Goal: Task Accomplishment & Management: Use online tool/utility

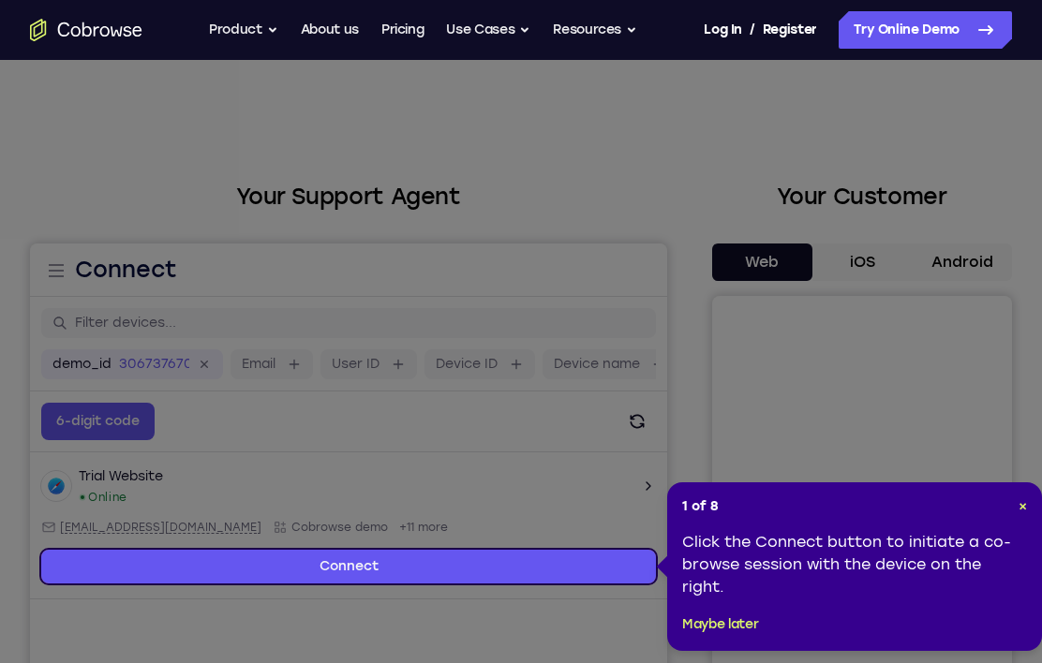
click at [1026, 506] on span "×" at bounding box center [1023, 507] width 8 height 16
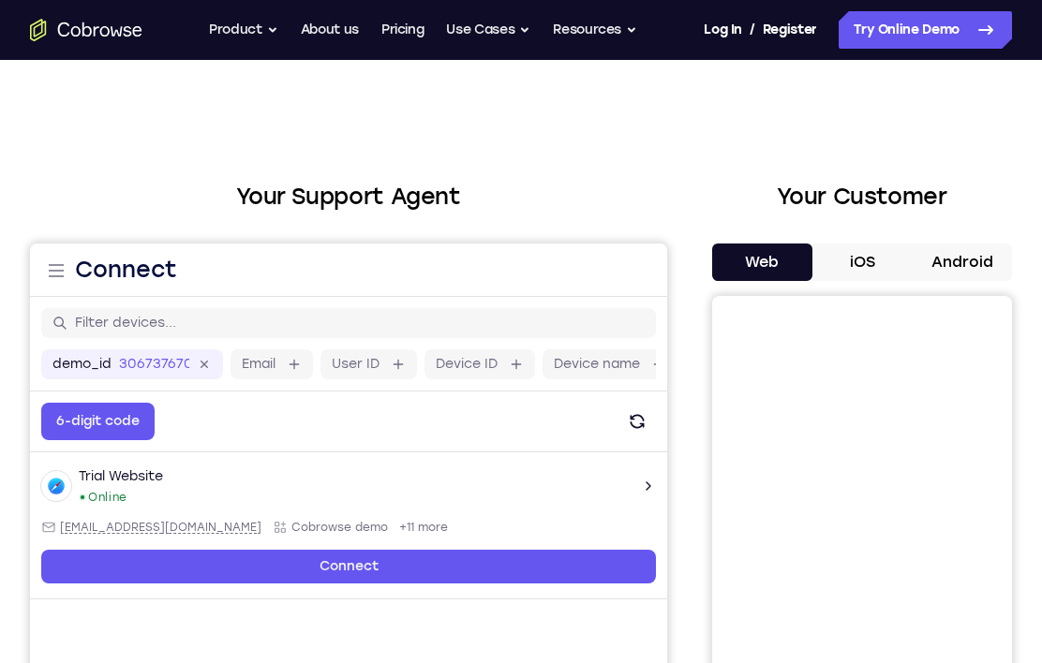
click at [982, 261] on button "Android" at bounding box center [962, 262] width 100 height 37
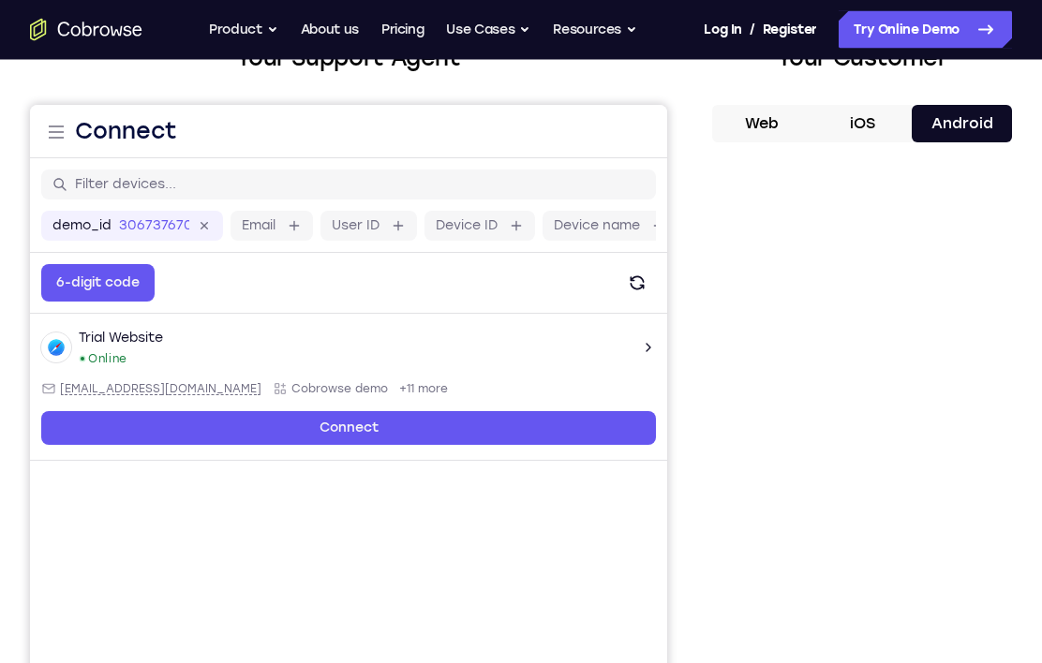
scroll to position [139, 0]
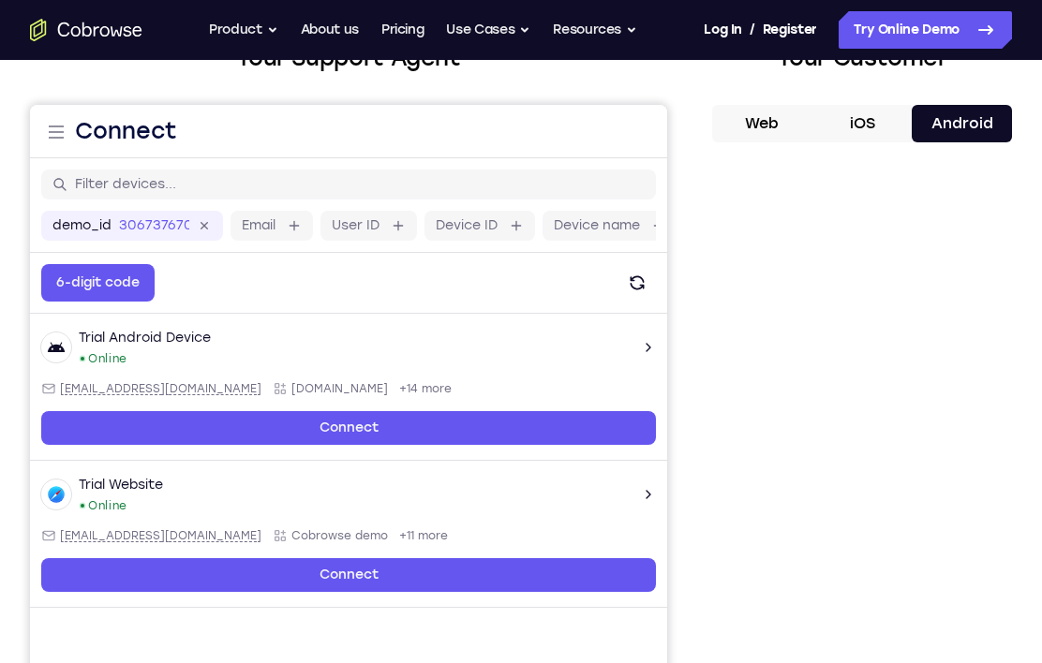
click at [1006, 531] on div at bounding box center [862, 445] width 300 height 576
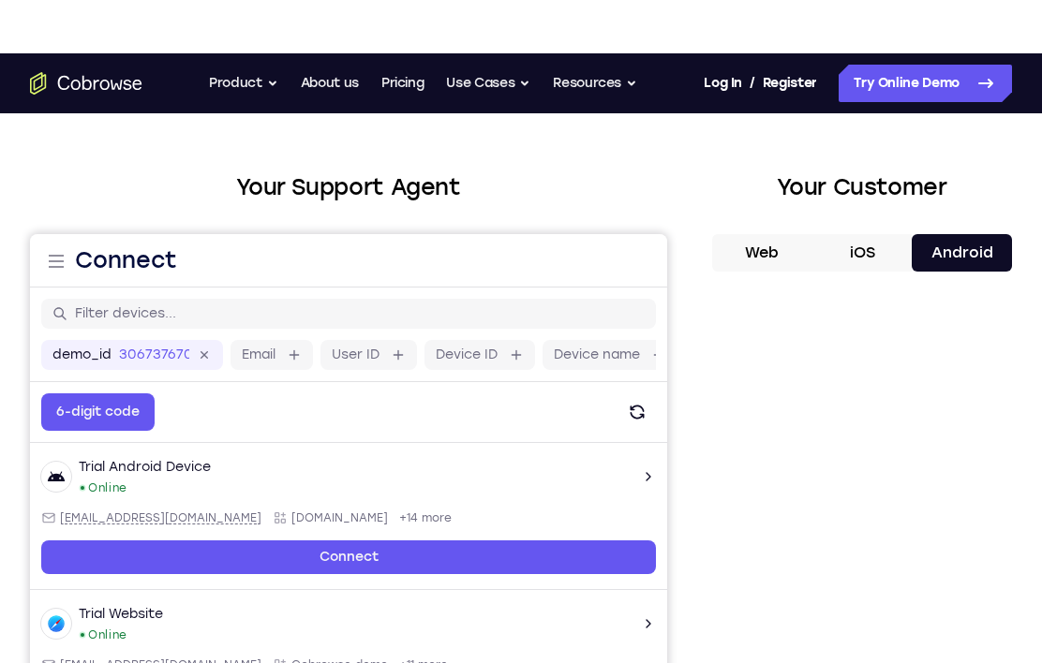
scroll to position [0, 0]
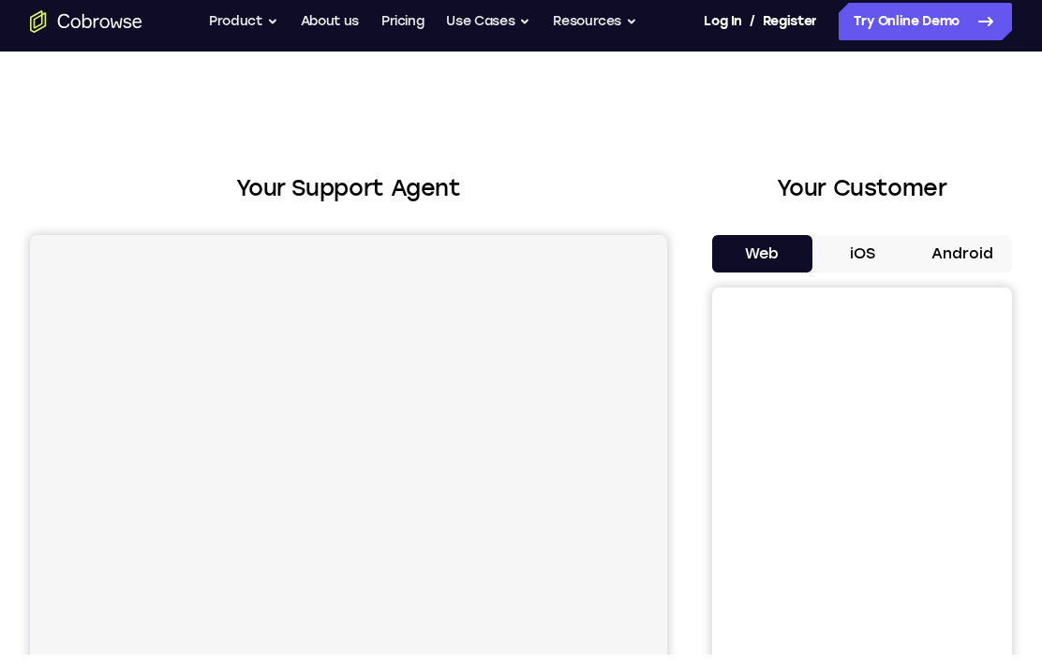
scroll to position [52, 0]
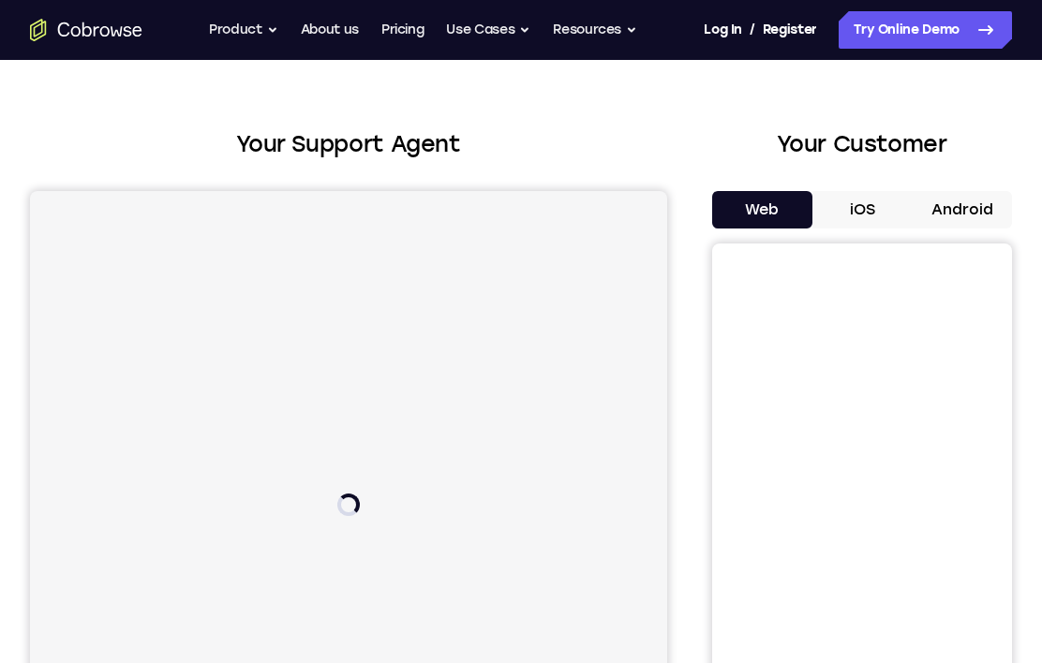
click at [994, 216] on button "Android" at bounding box center [962, 209] width 100 height 37
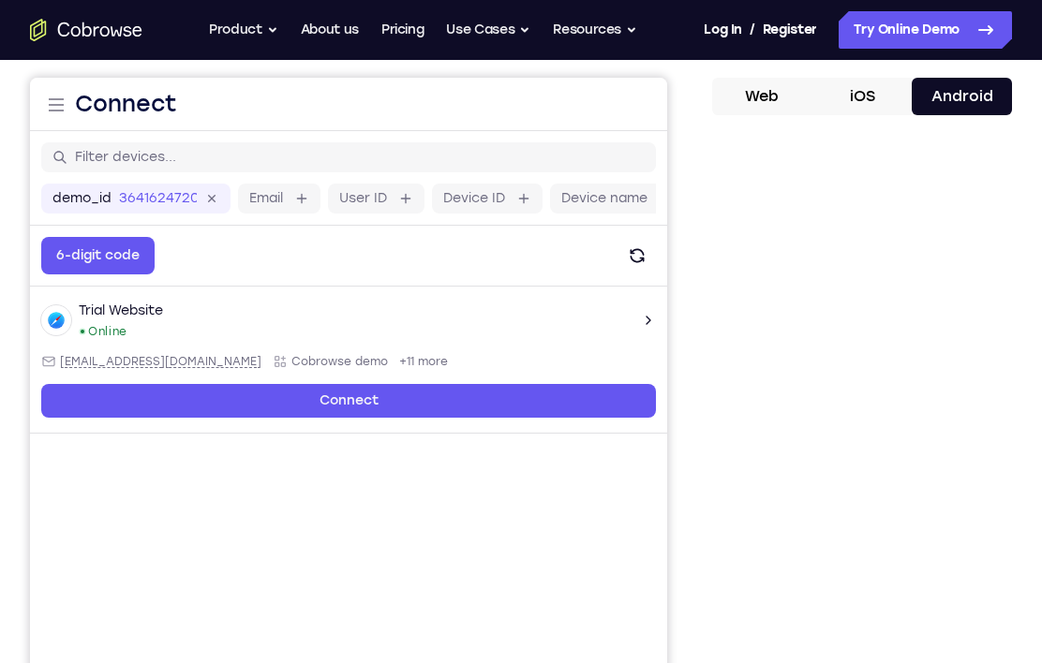
scroll to position [143, 0]
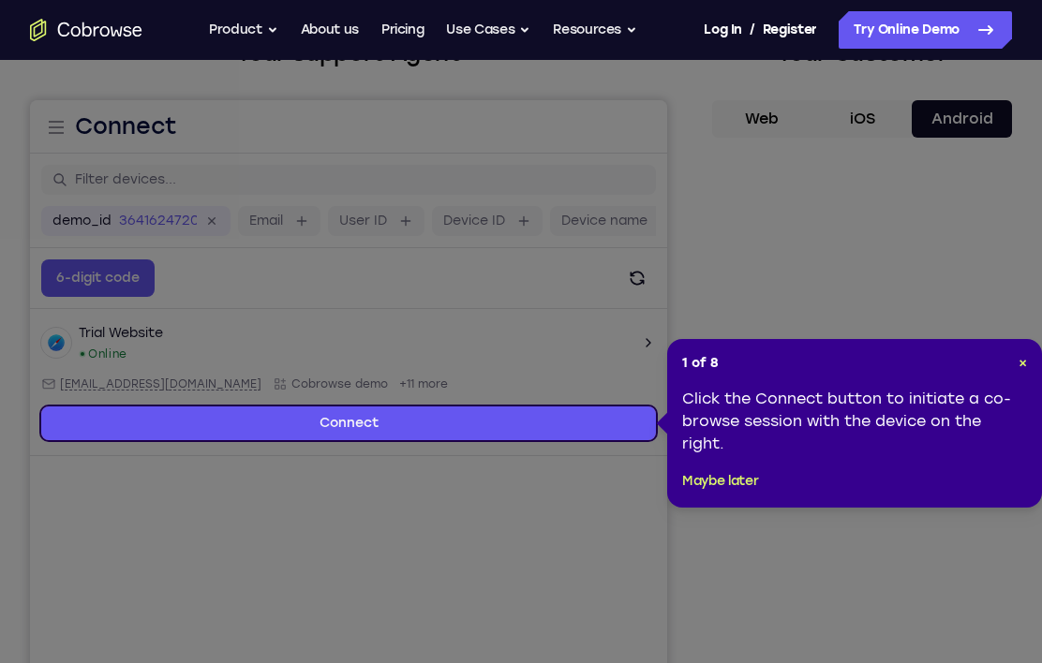
click at [1033, 357] on div "1 of 8 × Click the Connect button to initiate a co-browse session with the devi…" at bounding box center [854, 423] width 375 height 169
click at [1034, 349] on div "1 of 8 × Click the Connect button to initiate a co-browse session with the devi…" at bounding box center [854, 423] width 375 height 169
click at [1025, 354] on button "×" at bounding box center [1023, 363] width 8 height 19
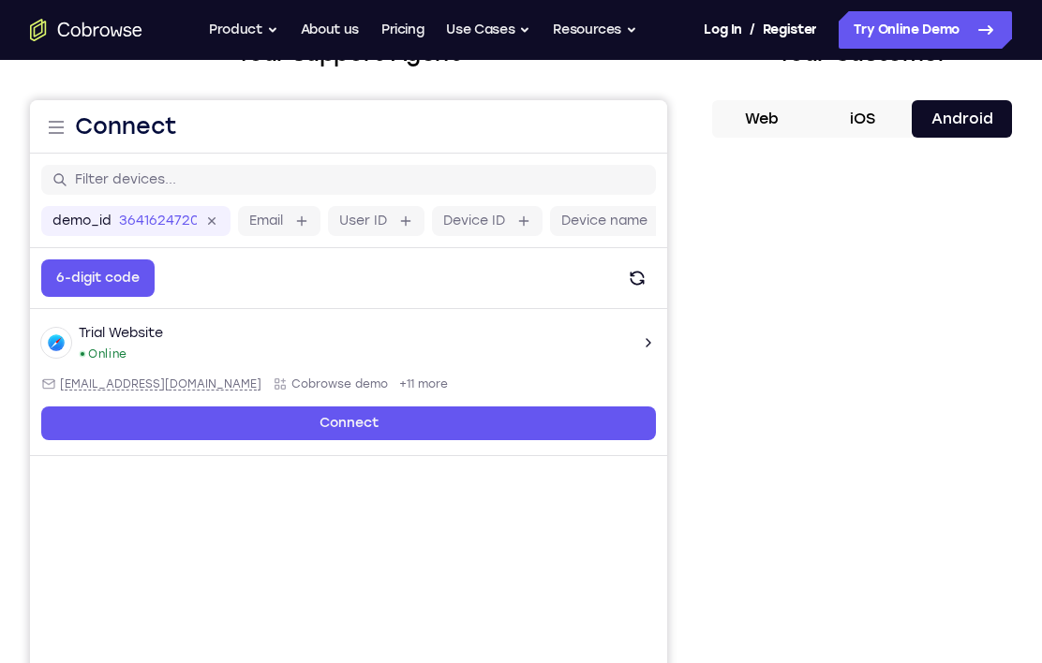
click at [786, 117] on button "Web" at bounding box center [762, 118] width 100 height 37
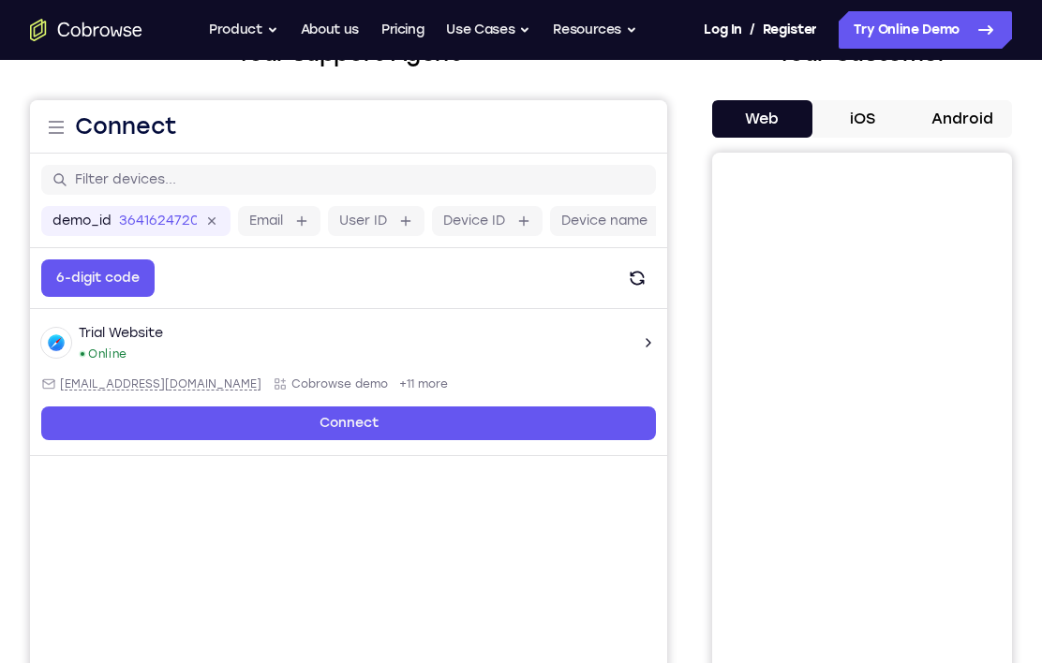
click at [960, 119] on button "Android" at bounding box center [962, 118] width 100 height 37
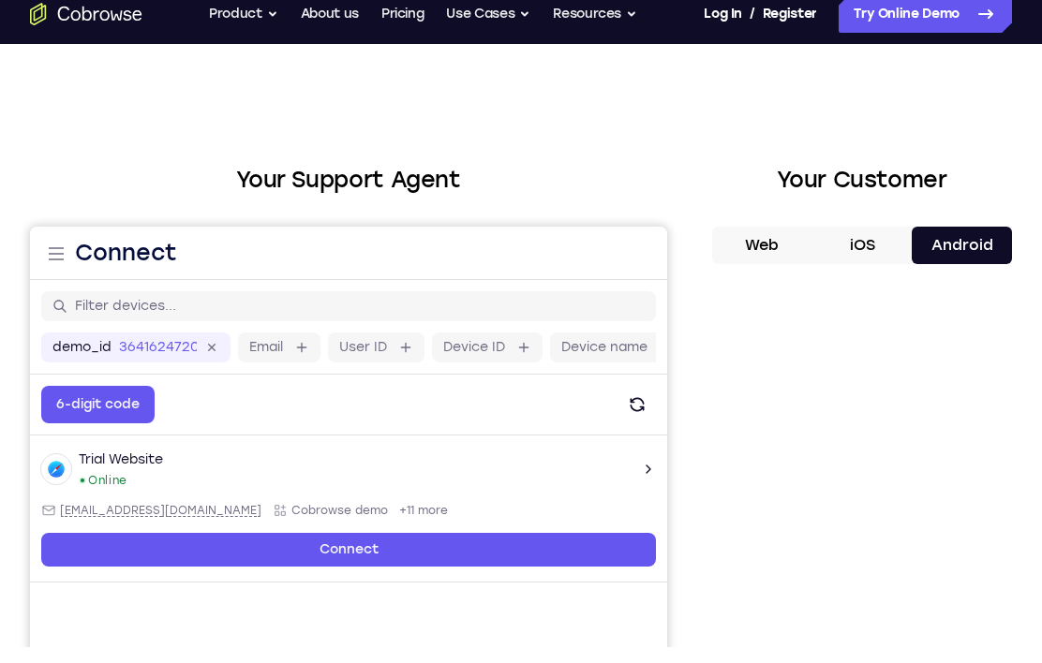
scroll to position [22, 0]
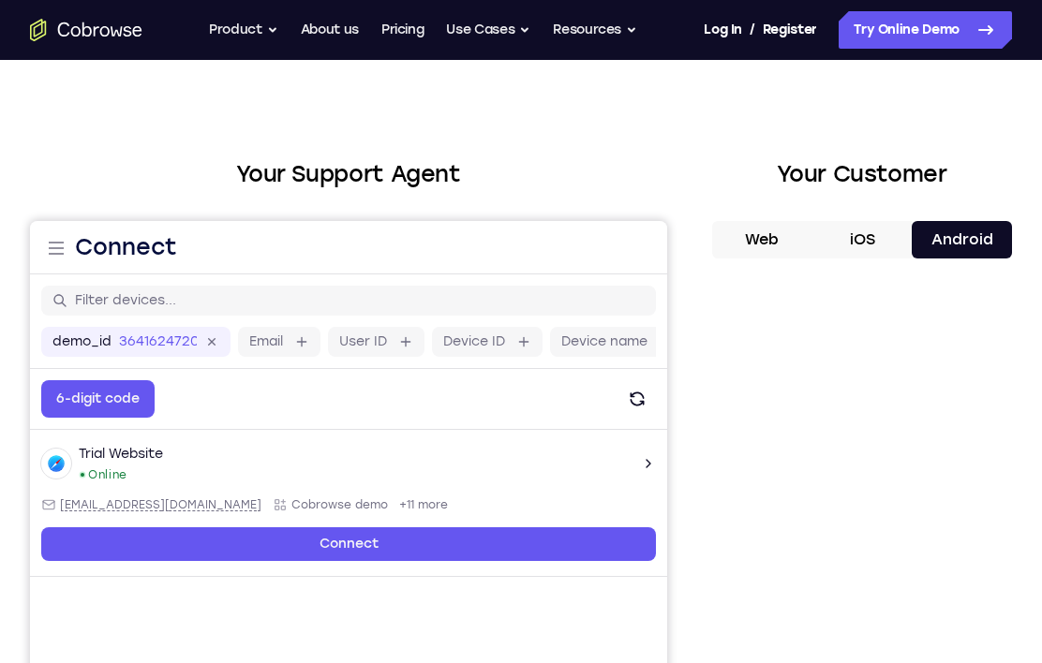
click at [942, 34] on link "Try Online Demo" at bounding box center [925, 29] width 173 height 37
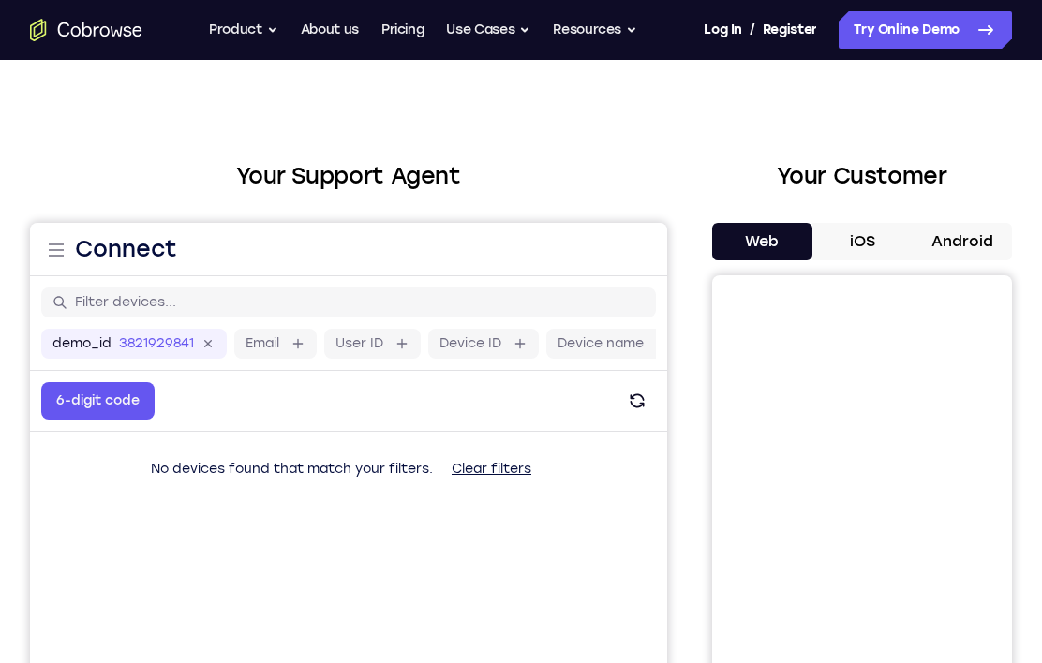
click at [974, 244] on button "Android" at bounding box center [962, 241] width 100 height 37
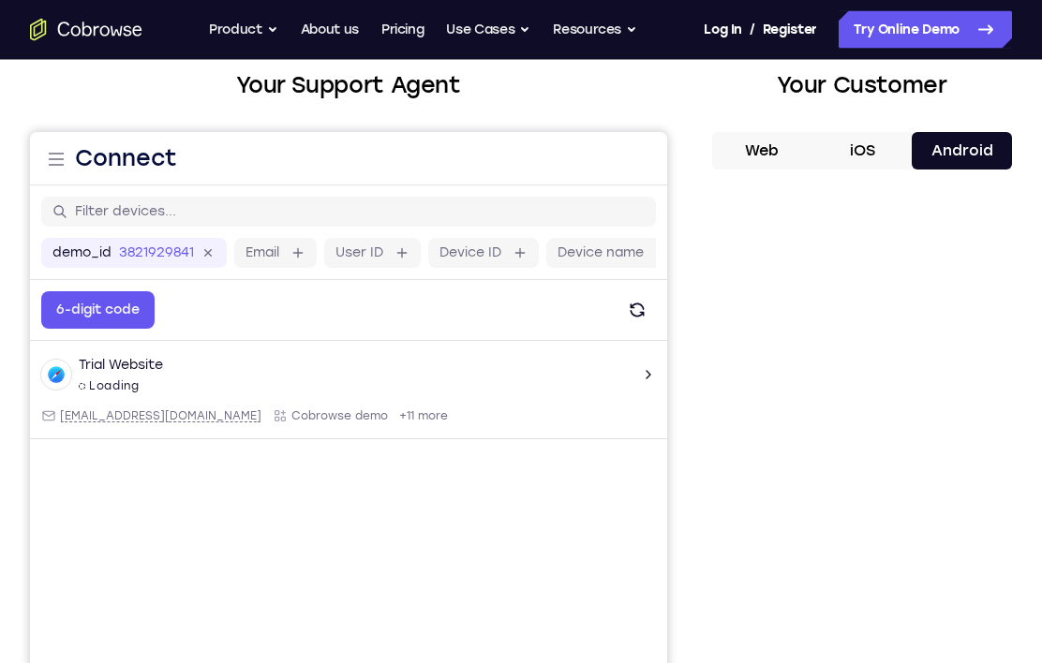
scroll to position [130, 0]
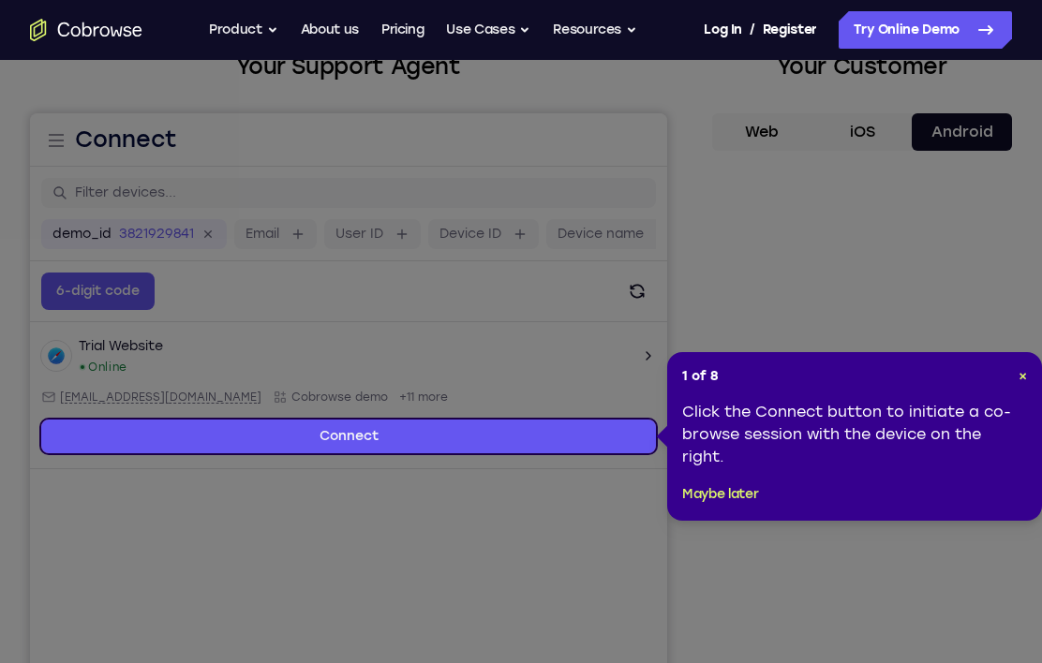
click at [1032, 373] on div "1 of 8 × Click the Connect button to initiate a co-browse session with the devi…" at bounding box center [854, 436] width 375 height 169
click at [1034, 365] on div "1 of 8 × Click the Connect button to initiate a co-browse session with the devi…" at bounding box center [854, 436] width 375 height 169
click at [1025, 379] on span "×" at bounding box center [1023, 376] width 8 height 16
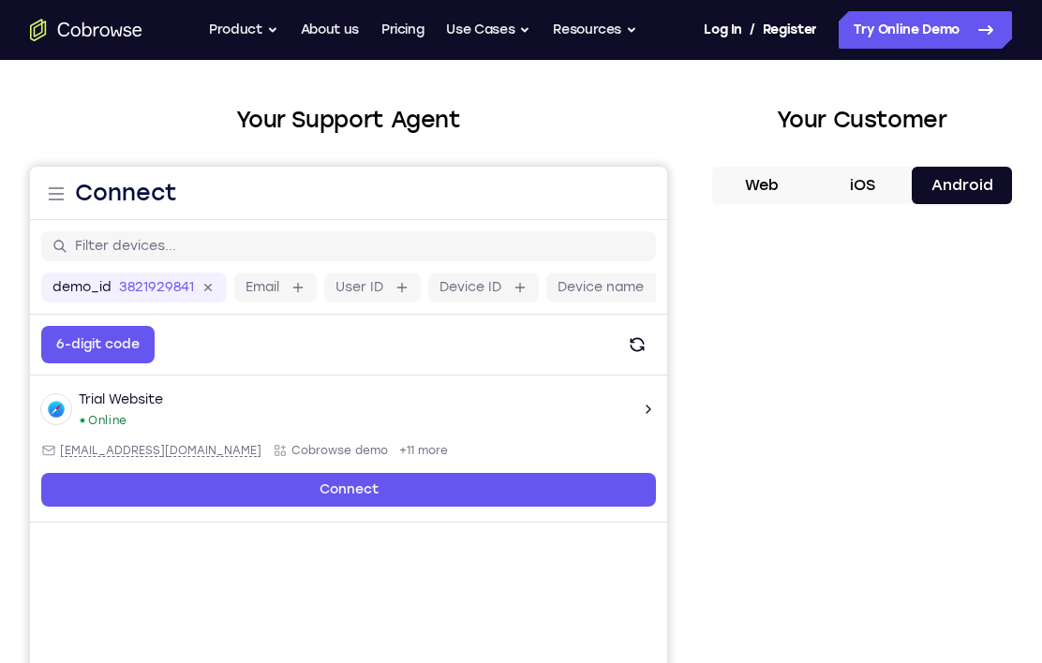
scroll to position [76, 0]
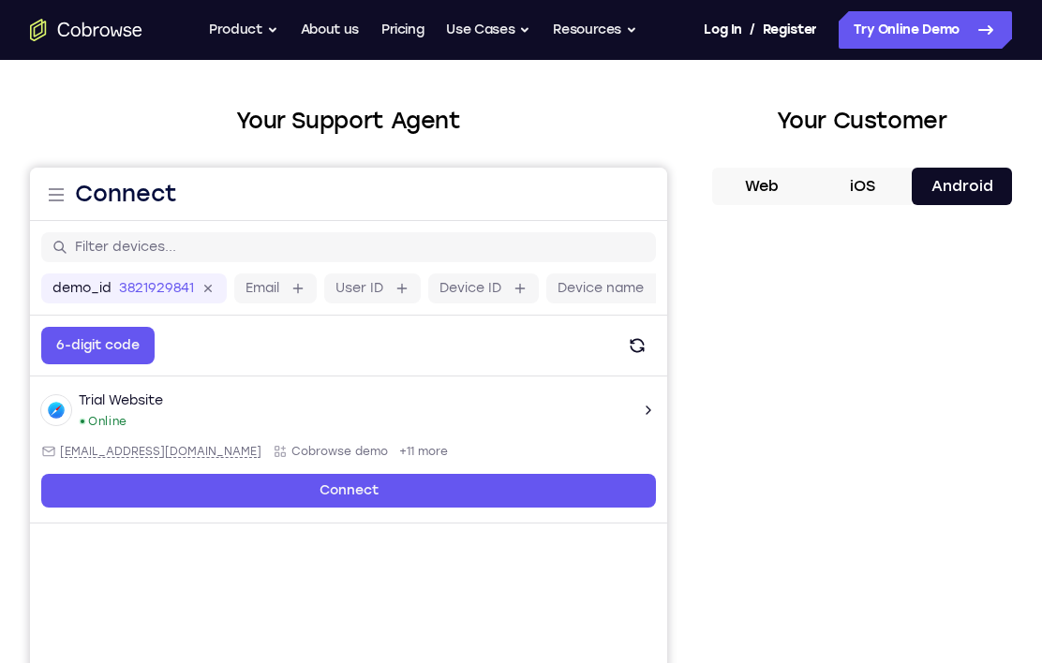
click at [997, 395] on div at bounding box center [862, 508] width 300 height 576
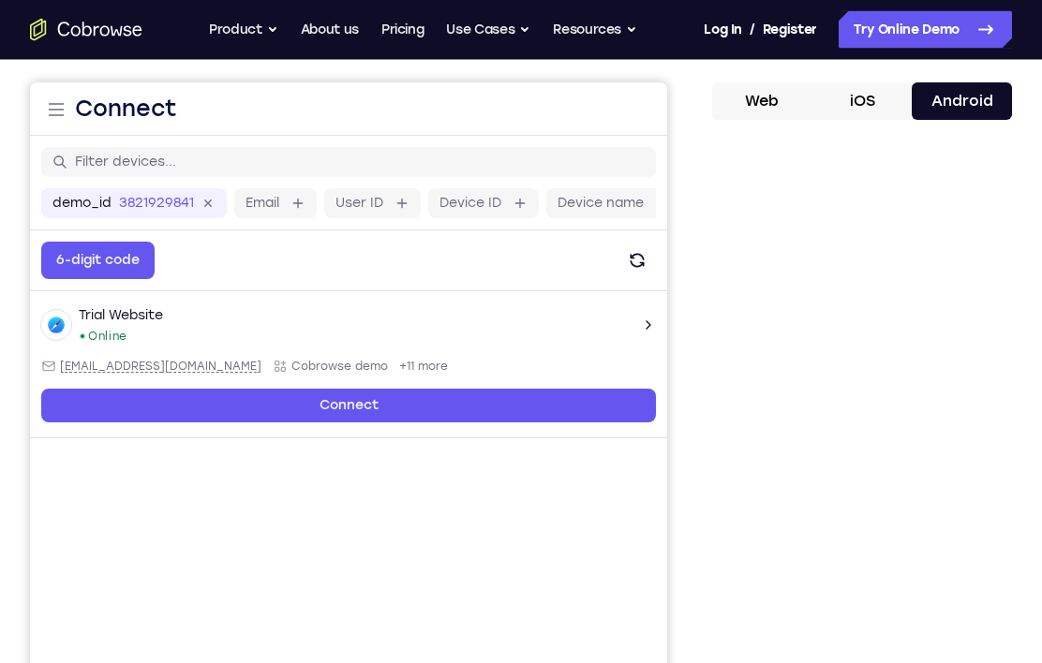
scroll to position [161, 0]
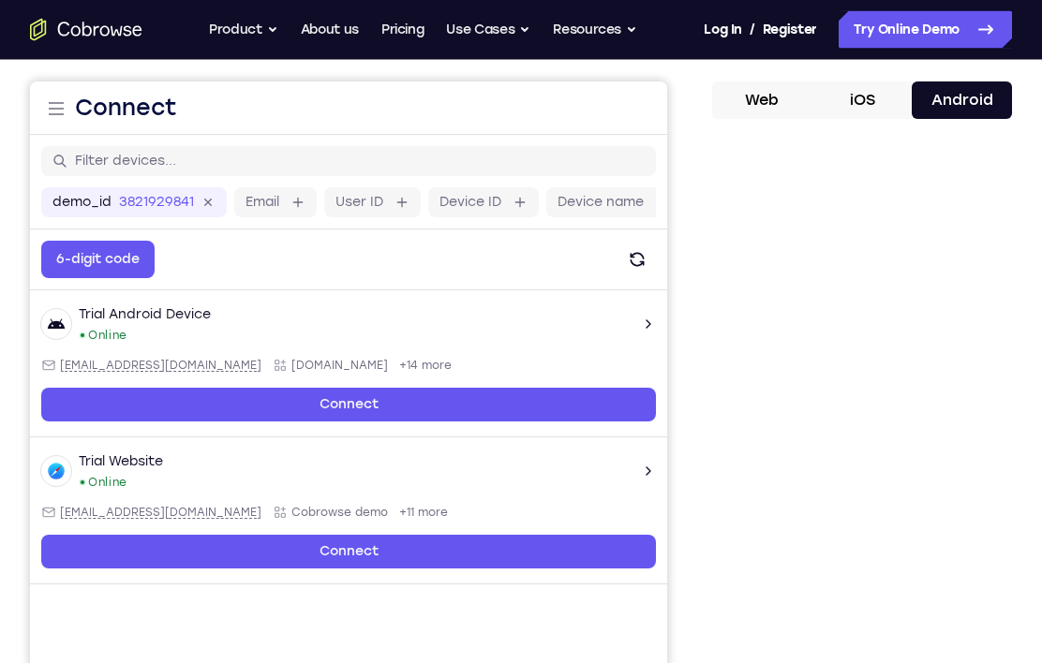
click at [998, 381] on div at bounding box center [862, 423] width 300 height 576
click at [1002, 307] on div at bounding box center [862, 423] width 300 height 576
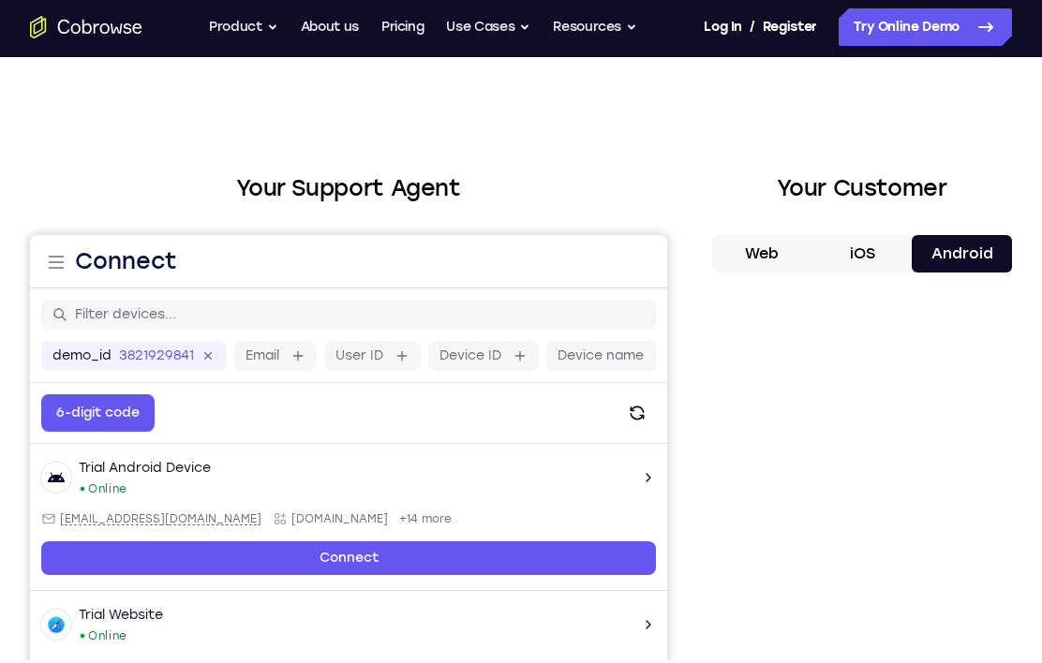
scroll to position [0, 0]
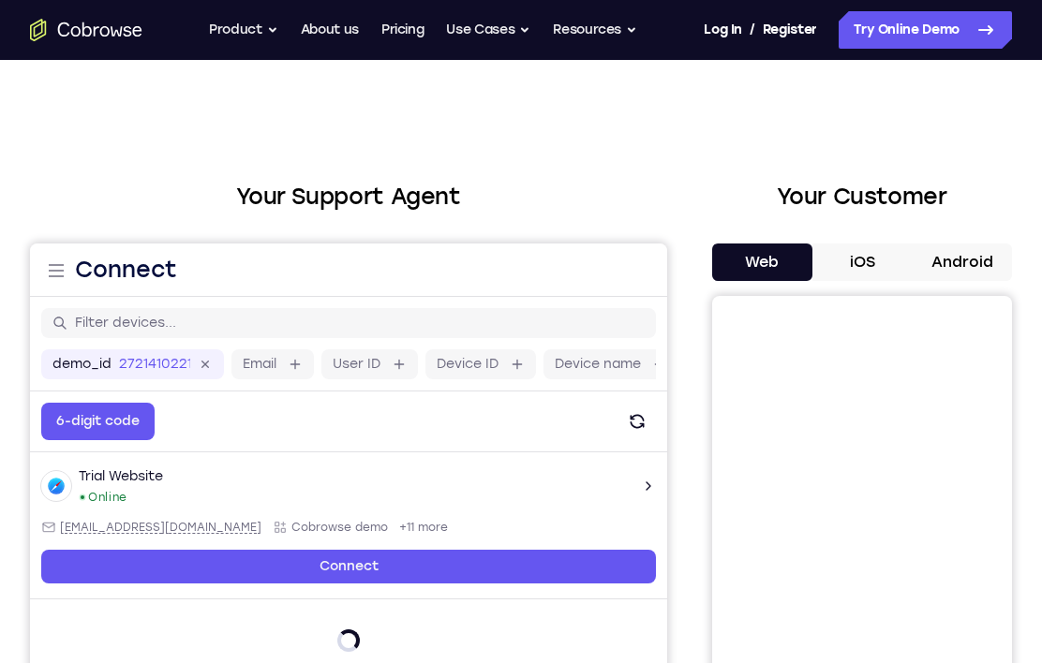
click at [858, 262] on button "iOS" at bounding box center [863, 262] width 100 height 37
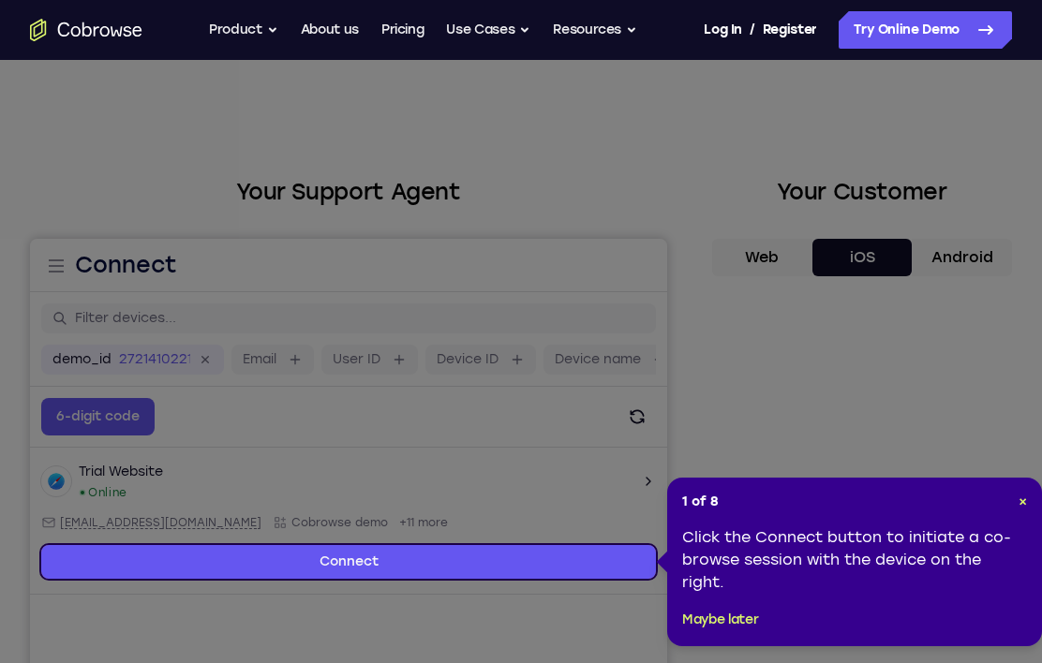
click at [1023, 504] on span "×" at bounding box center [1023, 502] width 8 height 16
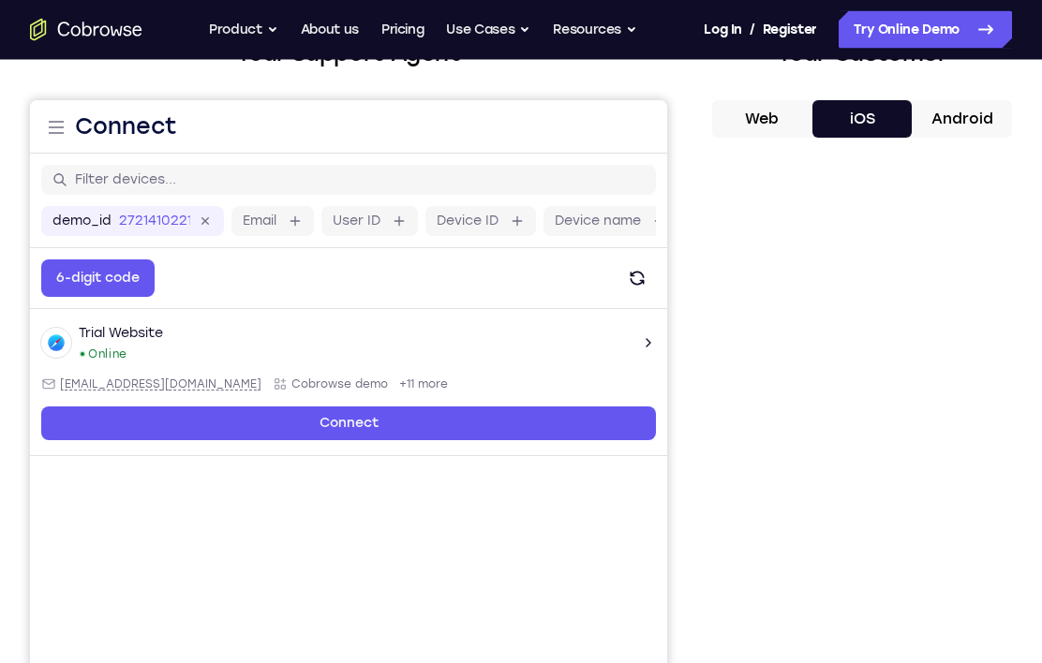
scroll to position [143, 0]
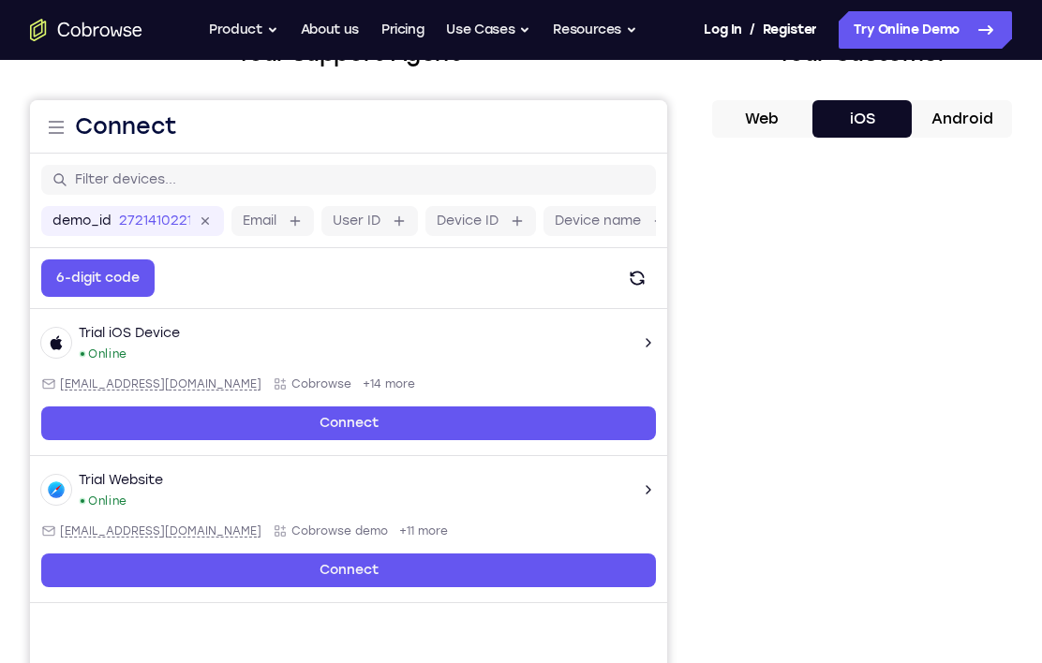
click at [963, 114] on button "Android" at bounding box center [962, 118] width 100 height 37
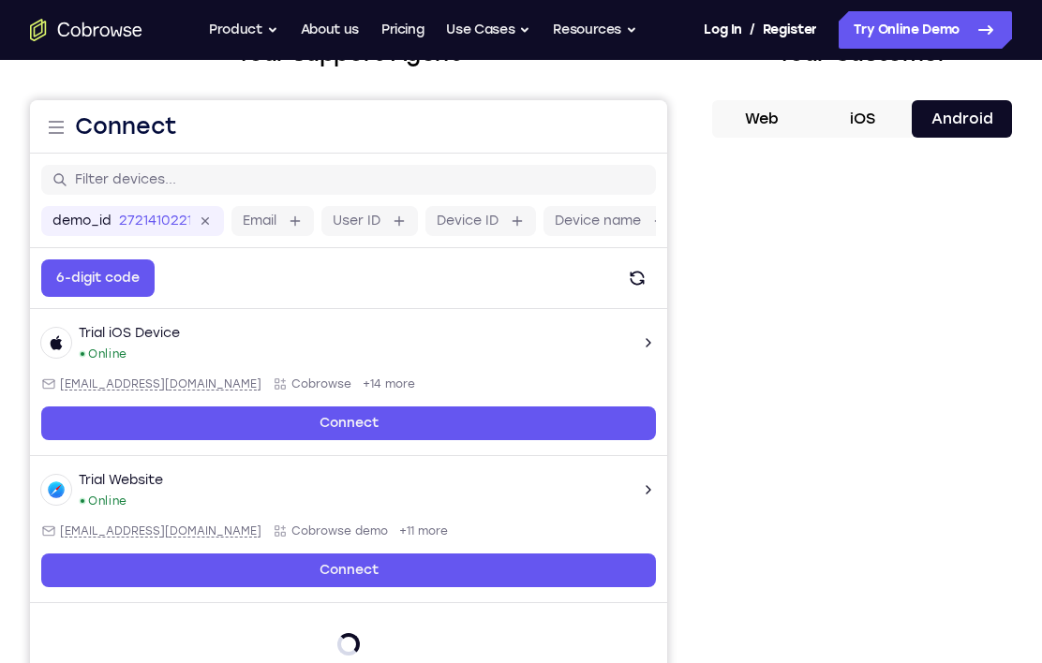
click at [774, 118] on button "Web" at bounding box center [762, 118] width 100 height 37
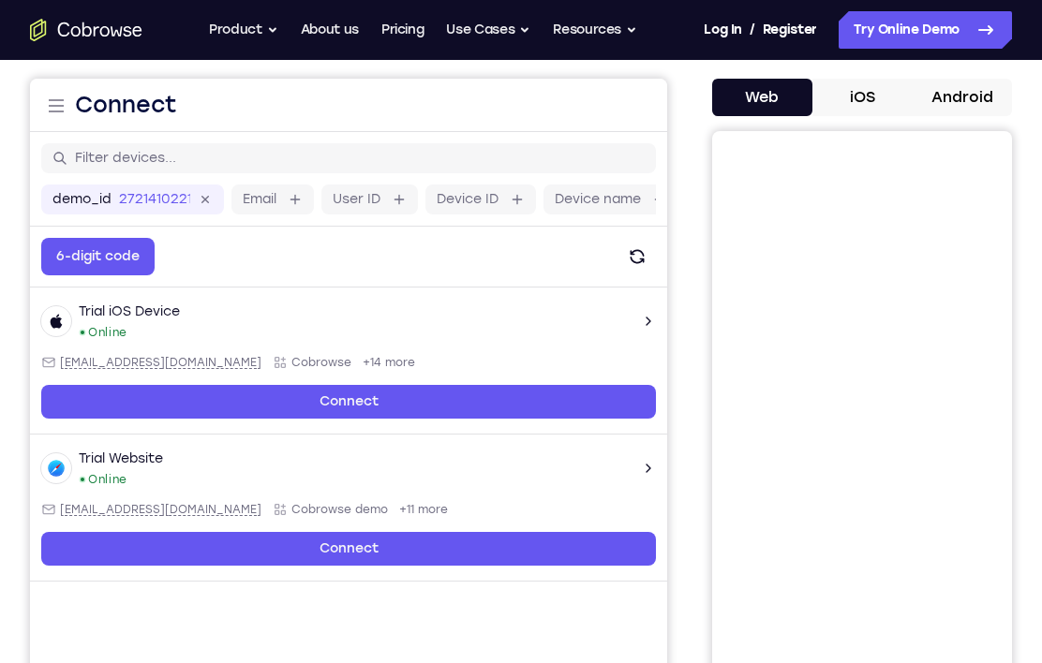
scroll to position [167, 0]
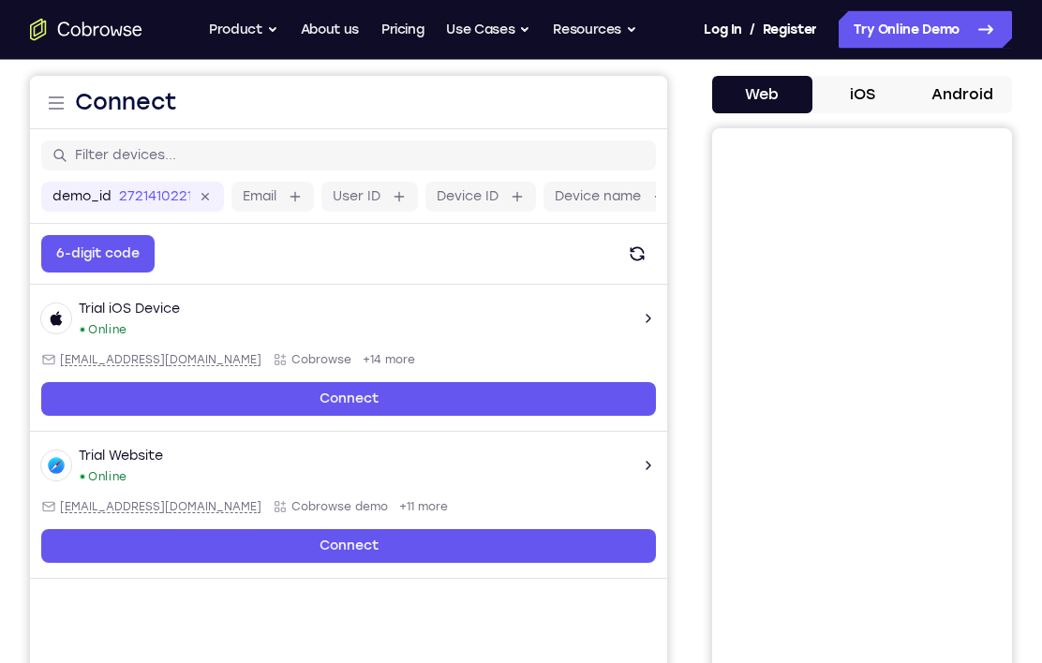
click at [53, 395] on link "Connect" at bounding box center [348, 399] width 615 height 34
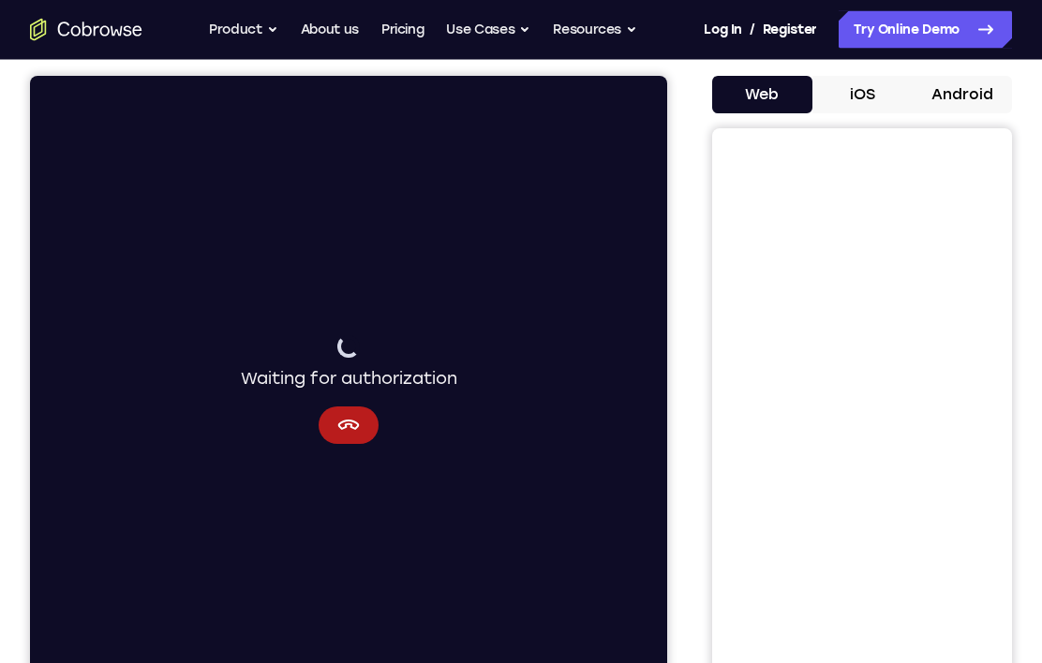
click at [344, 425] on icon "Cancel" at bounding box center [348, 425] width 22 height 22
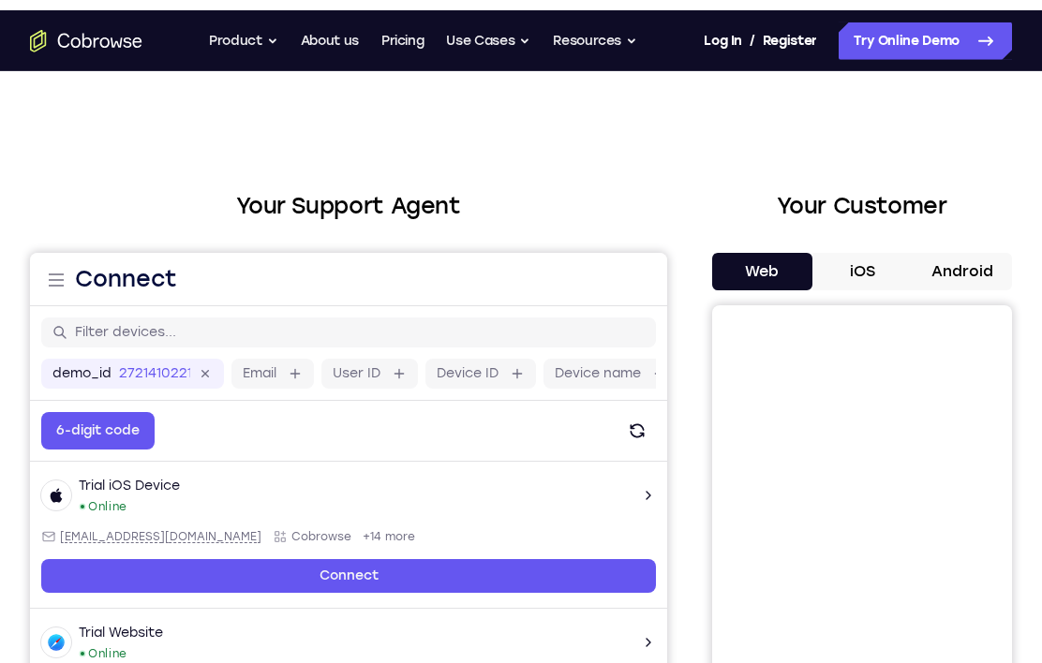
scroll to position [0, 0]
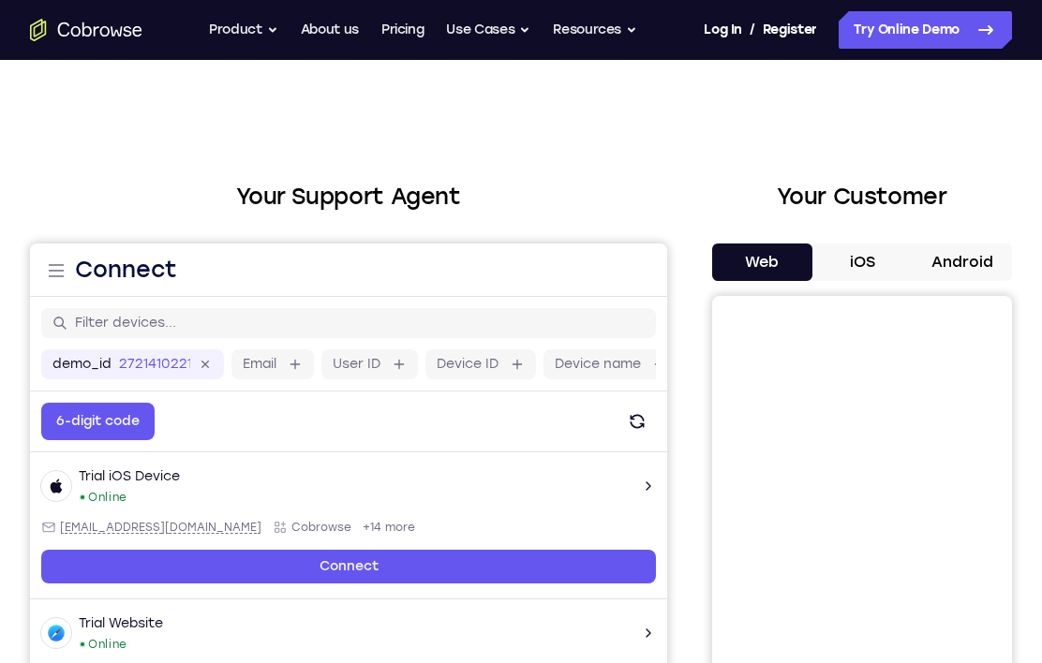
click at [962, 261] on button "Android" at bounding box center [962, 262] width 100 height 37
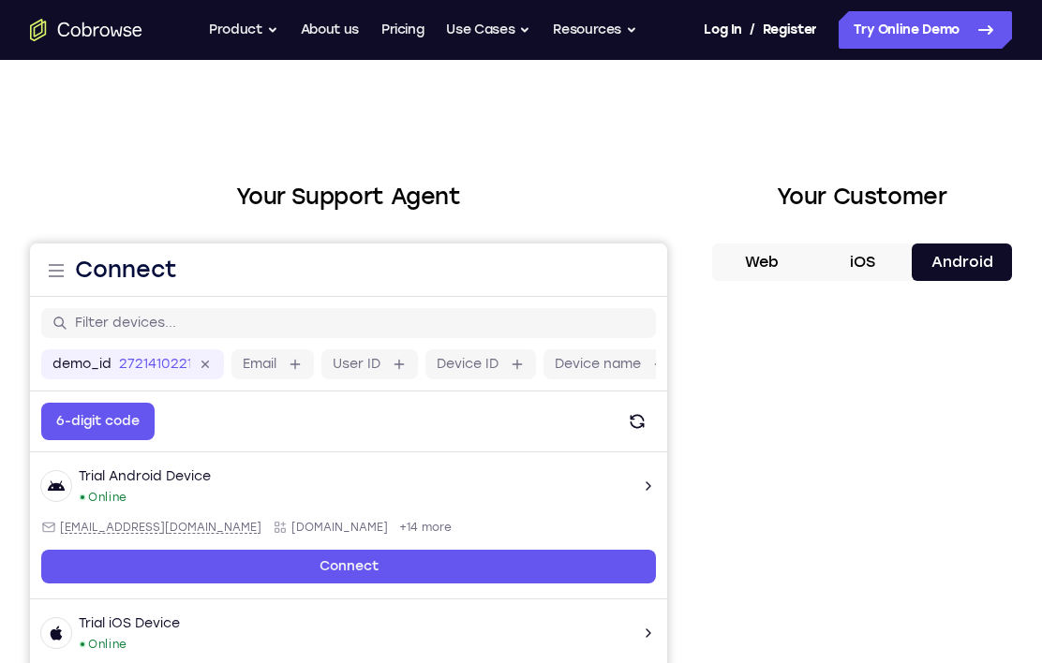
click at [969, 264] on button "Android" at bounding box center [962, 262] width 100 height 37
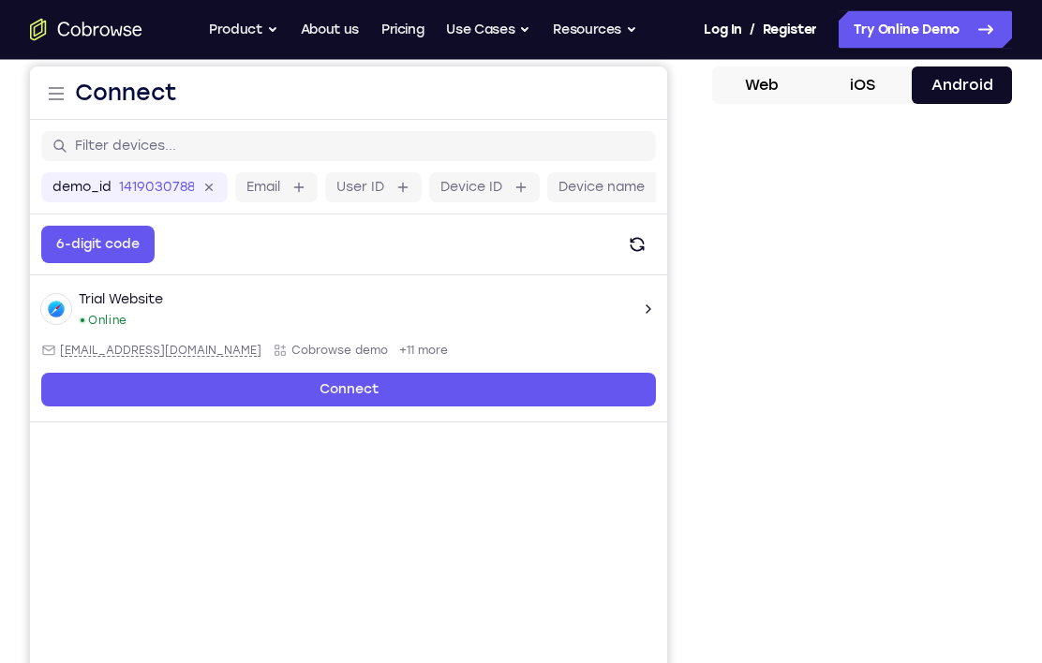
scroll to position [177, 0]
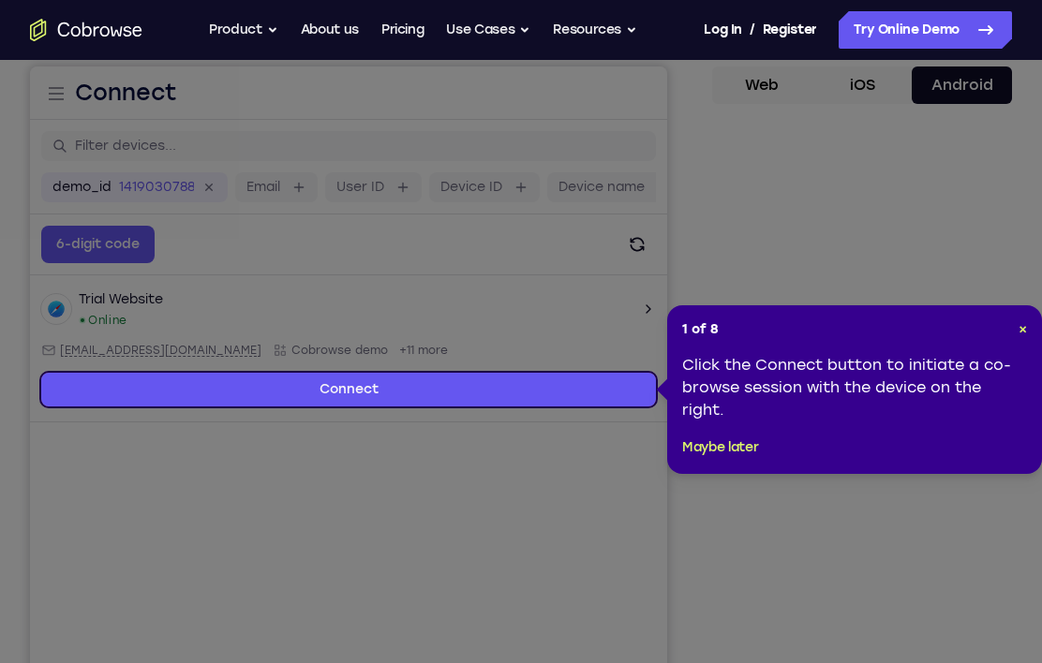
click at [1023, 325] on span "×" at bounding box center [1023, 329] width 8 height 16
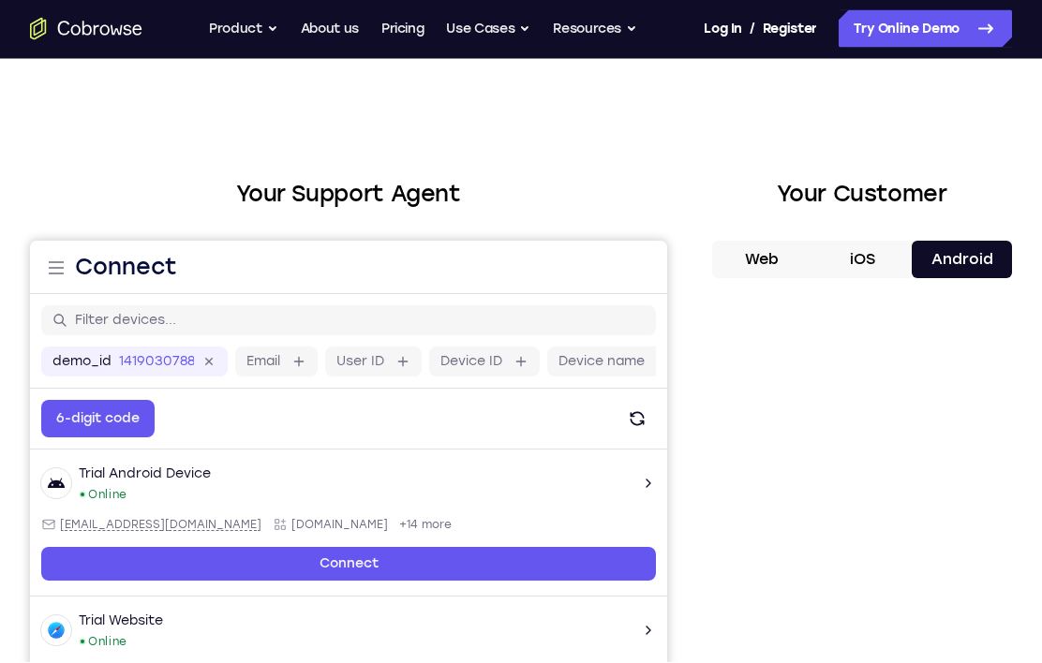
scroll to position [0, 0]
